Goal: Find specific page/section: Find specific page/section

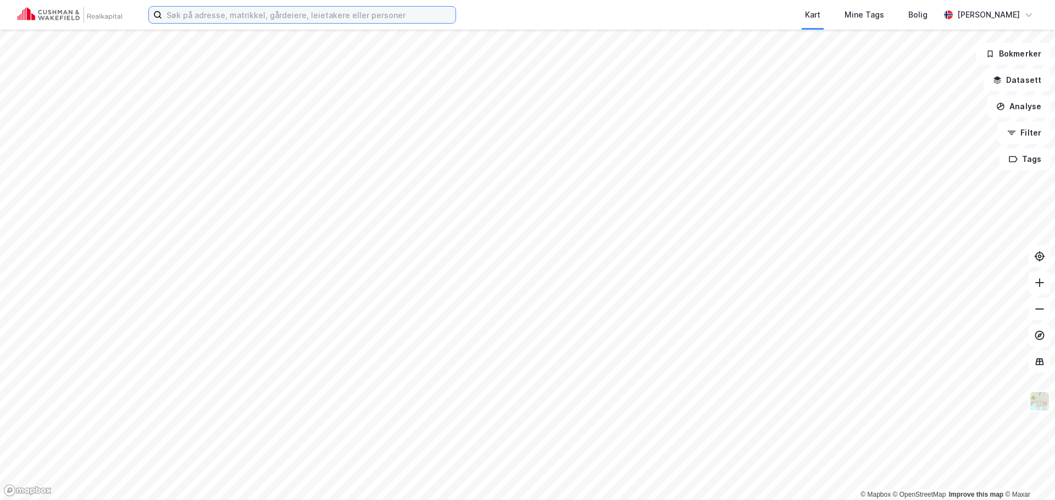
click at [317, 14] on input at bounding box center [308, 15] width 293 height 16
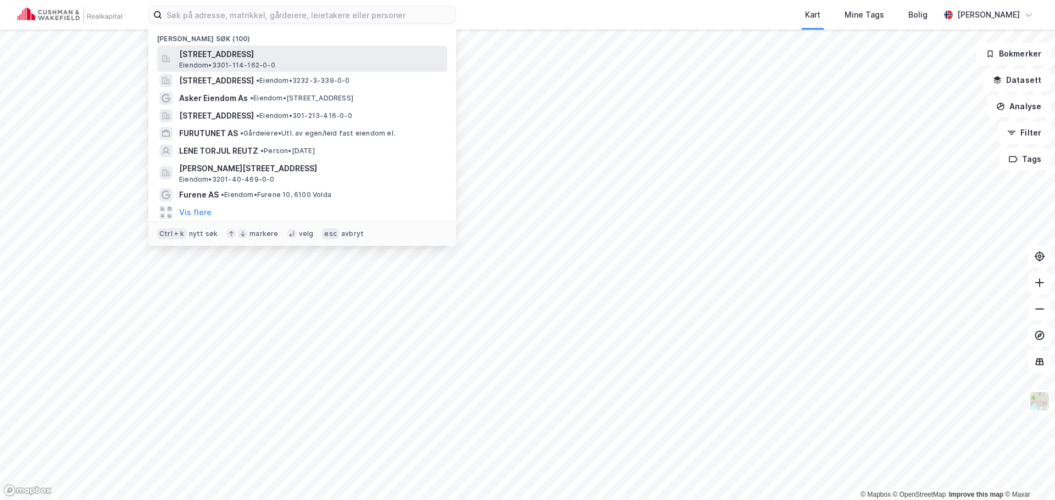
click at [254, 55] on span "[STREET_ADDRESS]" at bounding box center [311, 54] width 264 height 13
